Goal: Book appointment/travel/reservation

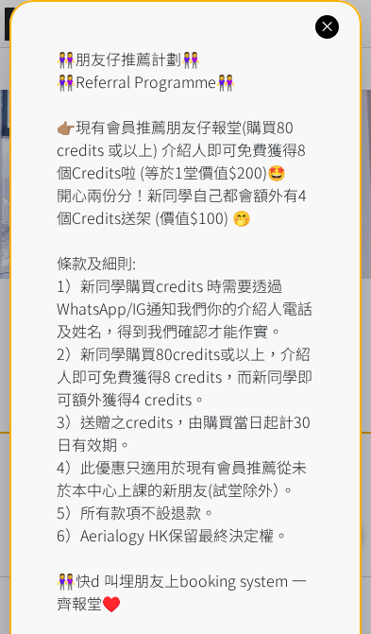
click at [329, 27] on icon at bounding box center [327, 27] width 18 height 18
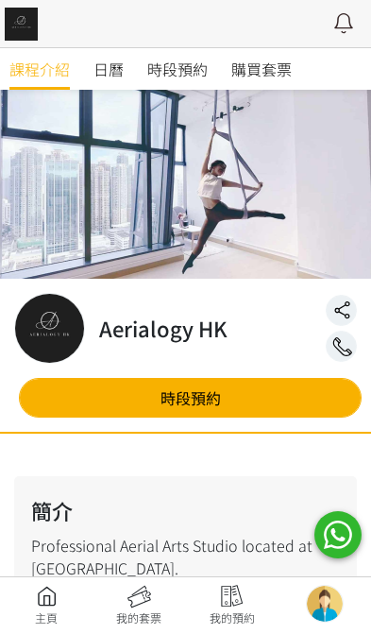
click at [193, 70] on span "時段預約" at bounding box center [177, 69] width 60 height 23
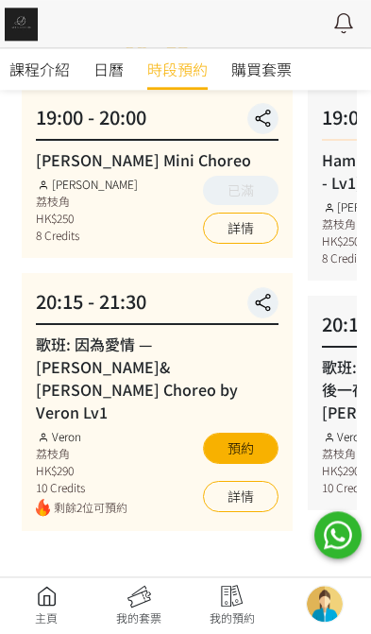
scroll to position [210, 0]
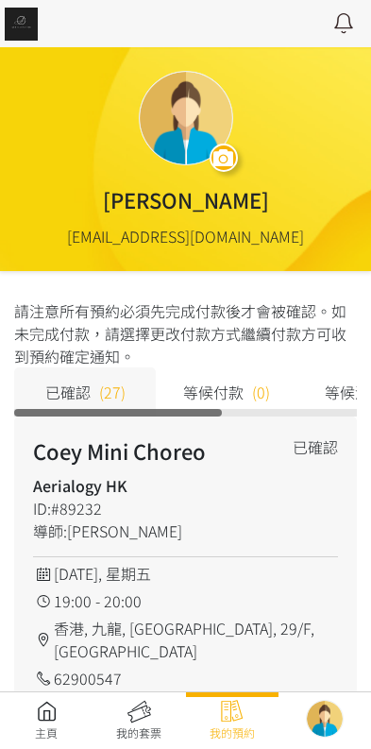
click at [27, 722] on link at bounding box center [46, 721] width 93 height 42
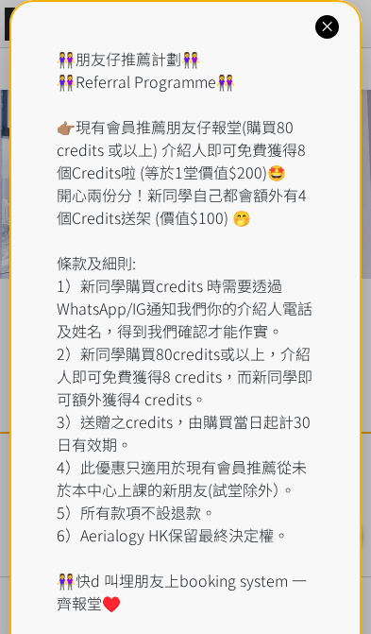
click at [336, 32] on icon at bounding box center [327, 27] width 18 height 18
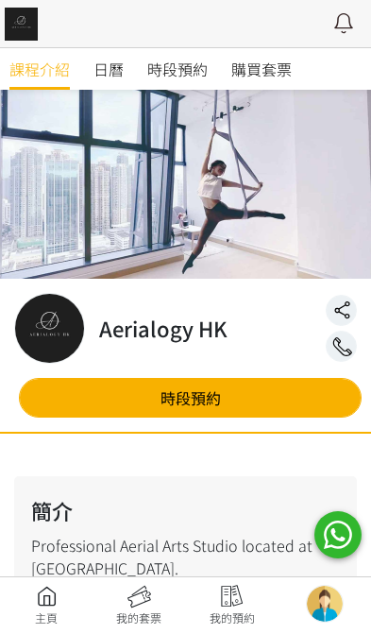
click at [167, 68] on span "時段預約" at bounding box center [177, 69] width 60 height 23
